Goal: Information Seeking & Learning: Learn about a topic

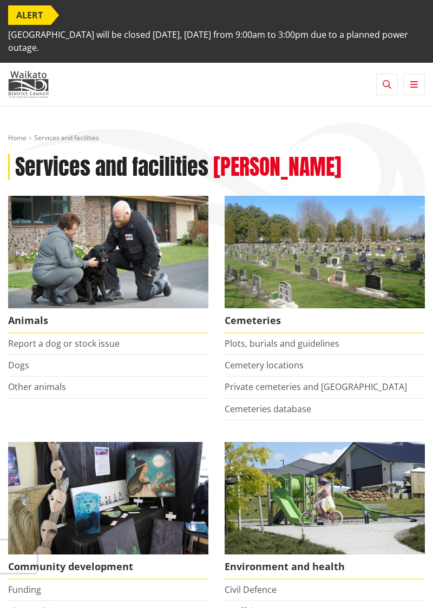
click at [310, 275] on img at bounding box center [324, 252] width 200 height 112
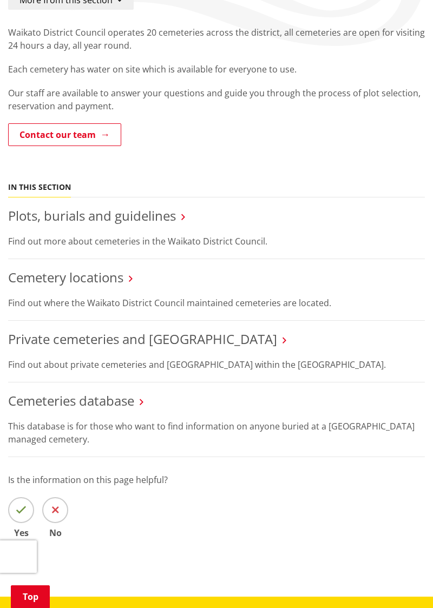
scroll to position [204, 0]
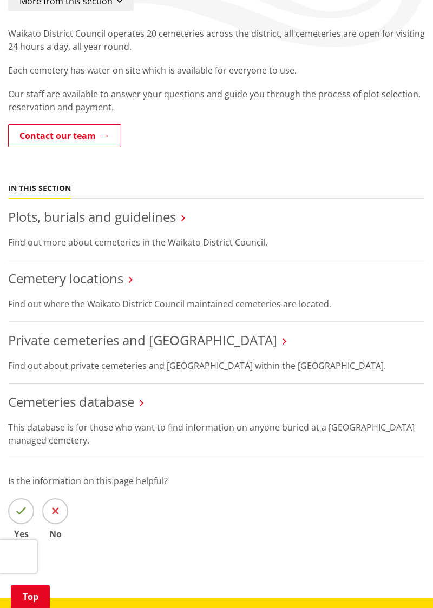
click at [83, 218] on link "Plots, burials and guidelines" at bounding box center [92, 217] width 168 height 18
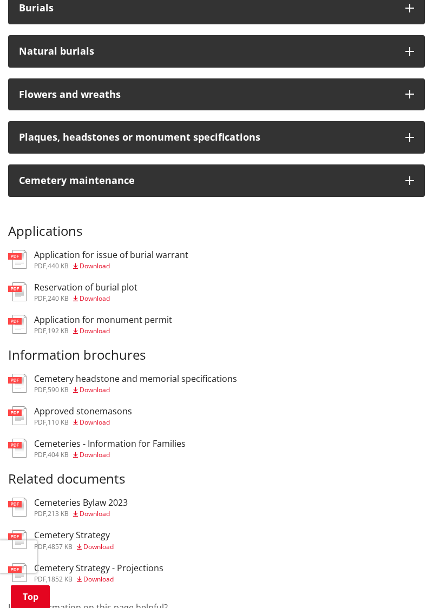
scroll to position [463, 0]
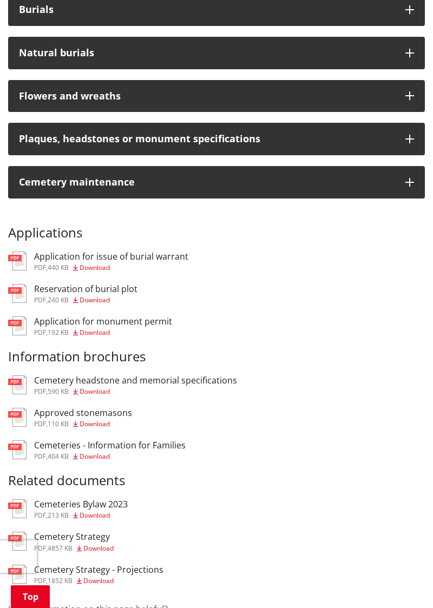
click at [71, 292] on h3 "Reservation of burial plot" at bounding box center [85, 289] width 103 height 10
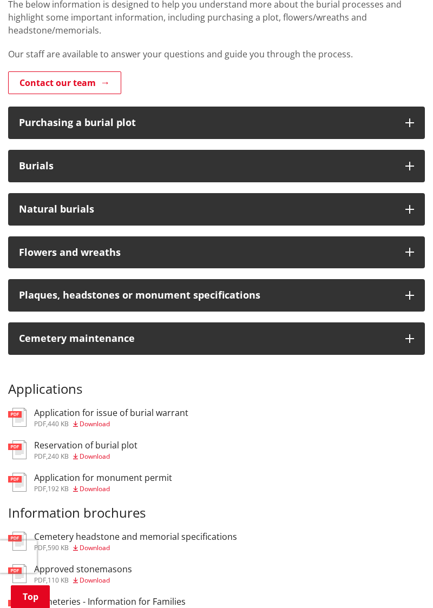
scroll to position [307, 0]
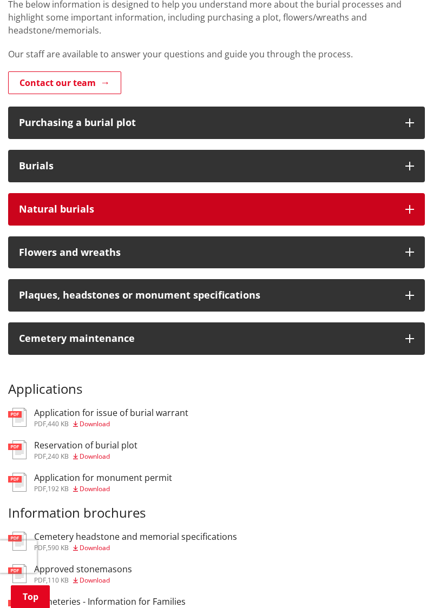
click at [80, 208] on div "Natural burials" at bounding box center [206, 209] width 375 height 11
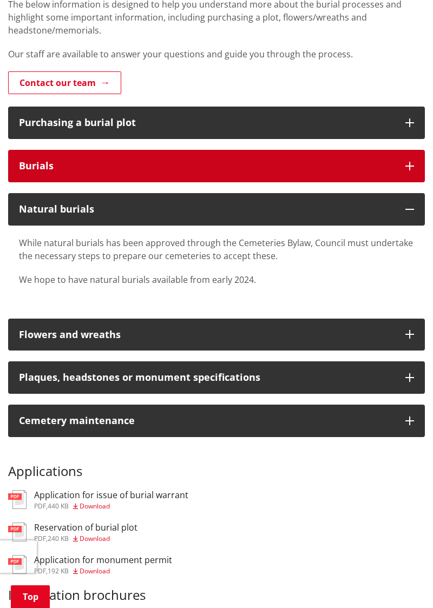
click at [51, 173] on button "Burials" at bounding box center [216, 166] width 416 height 32
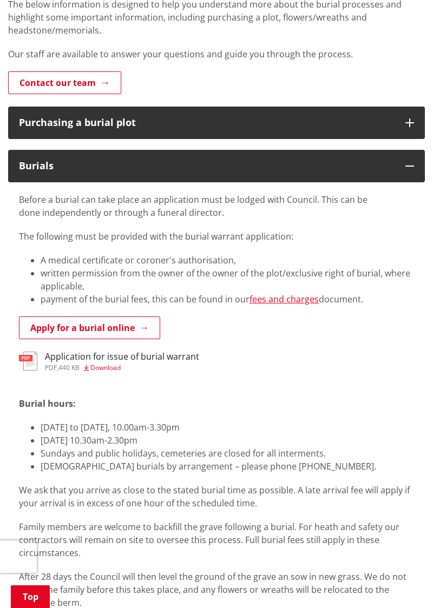
click at [291, 302] on link "fees and charges" at bounding box center [283, 299] width 69 height 12
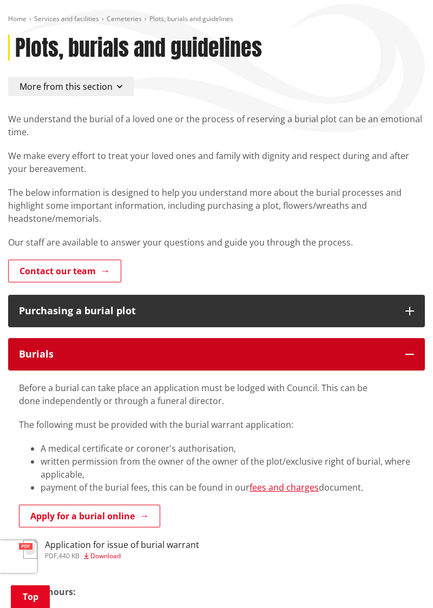
scroll to position [119, 0]
